Goal: Information Seeking & Learning: Learn about a topic

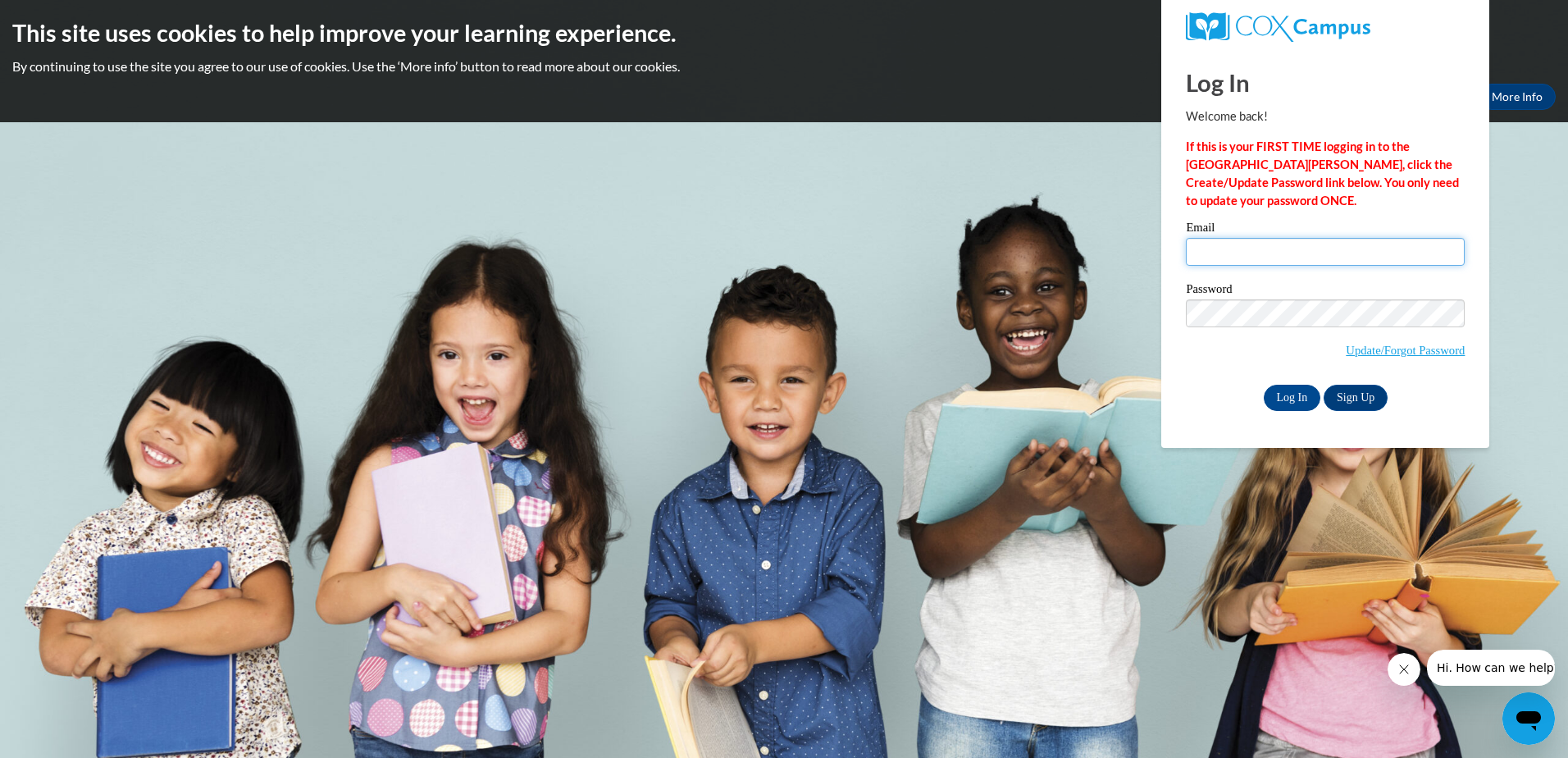
click at [1220, 249] on input "Email" at bounding box center [1325, 252] width 279 height 28
type input "jamie.merrick@education.govt.nz"
click at [1297, 392] on input "Log In" at bounding box center [1292, 398] width 57 height 27
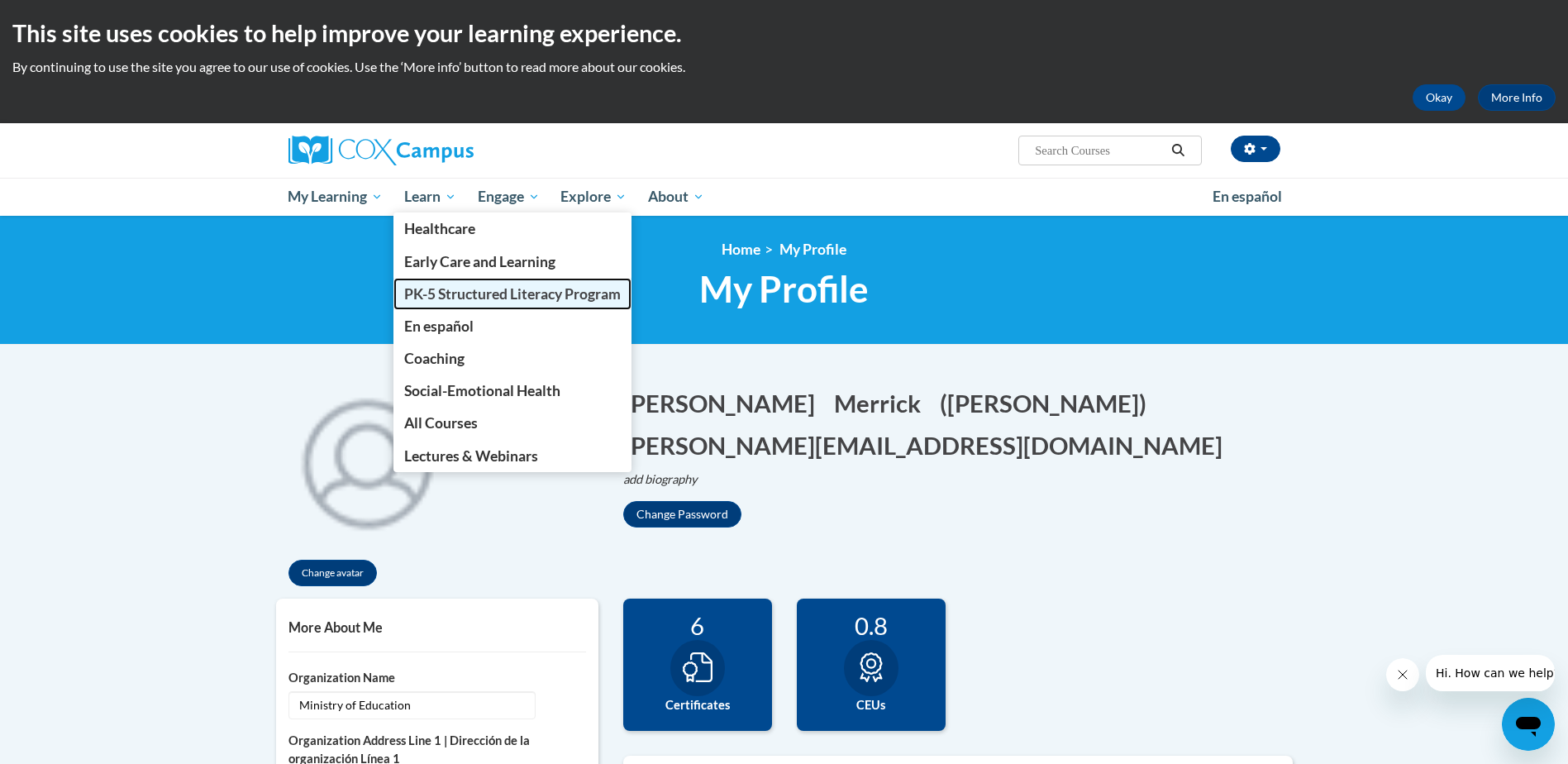
click at [465, 285] on span "PK-5 Structured Literacy Program" at bounding box center [512, 294] width 216 height 18
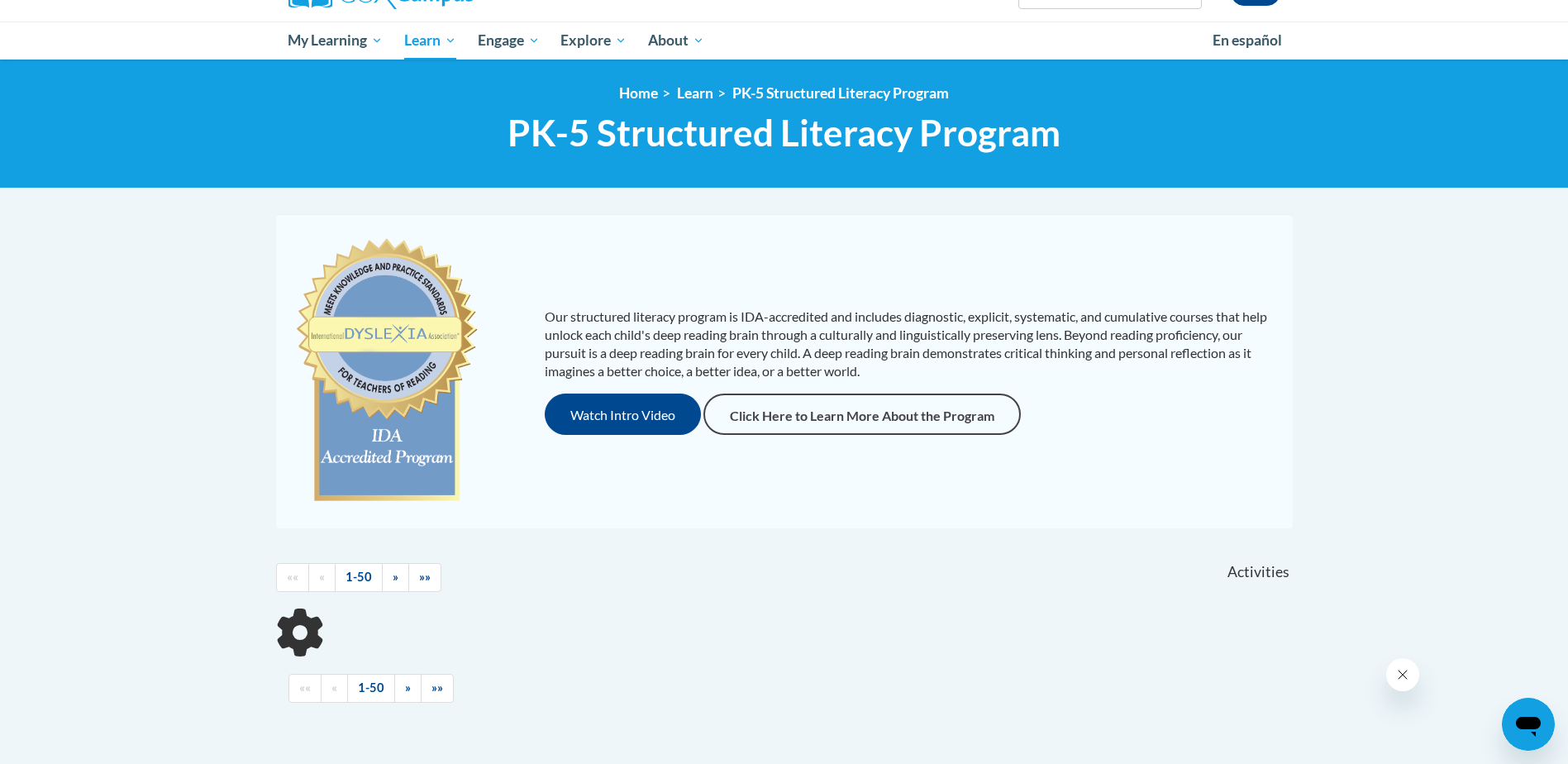
scroll to position [152, 0]
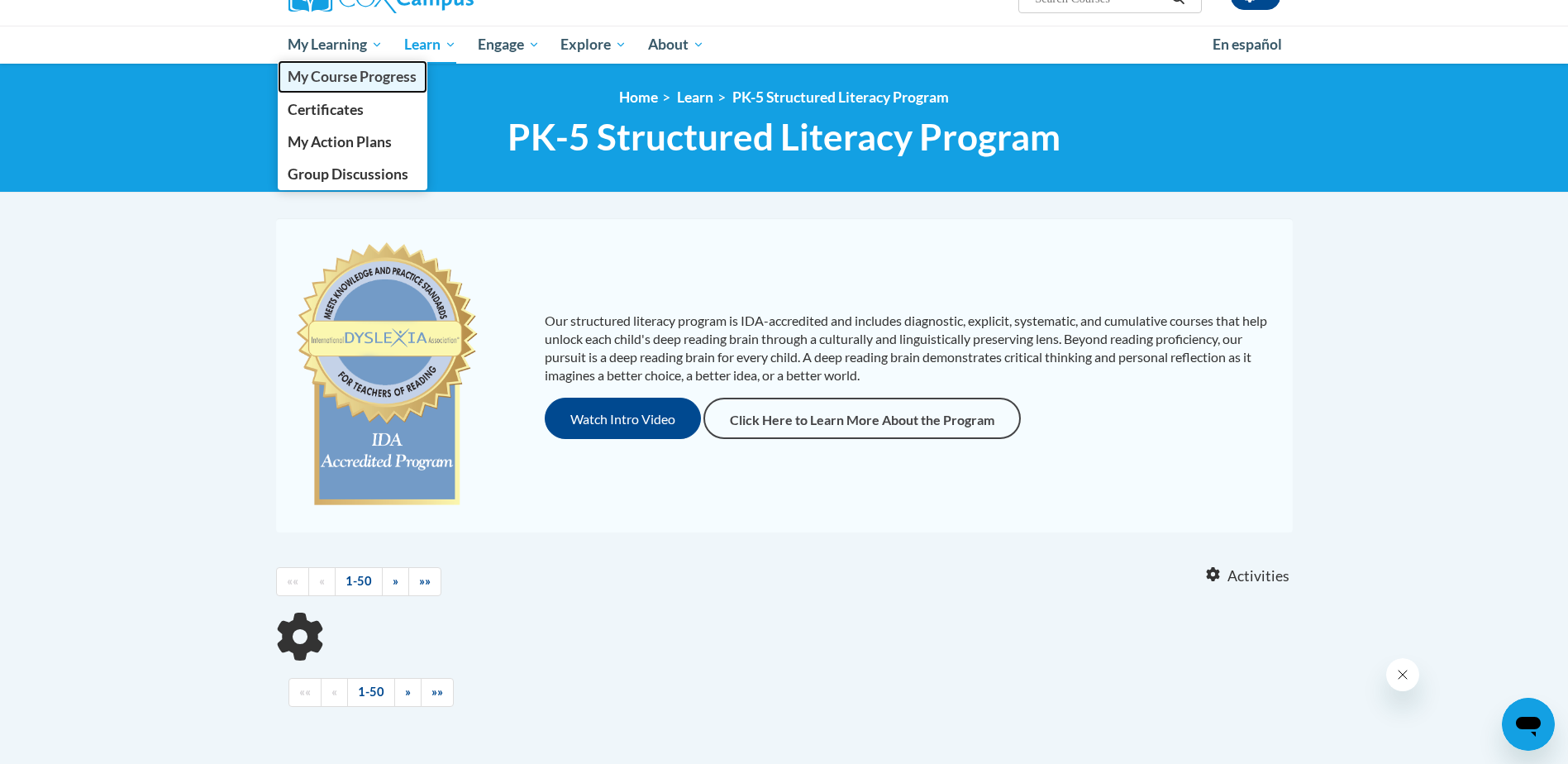
click at [339, 73] on span "My Course Progress" at bounding box center [352, 77] width 129 height 18
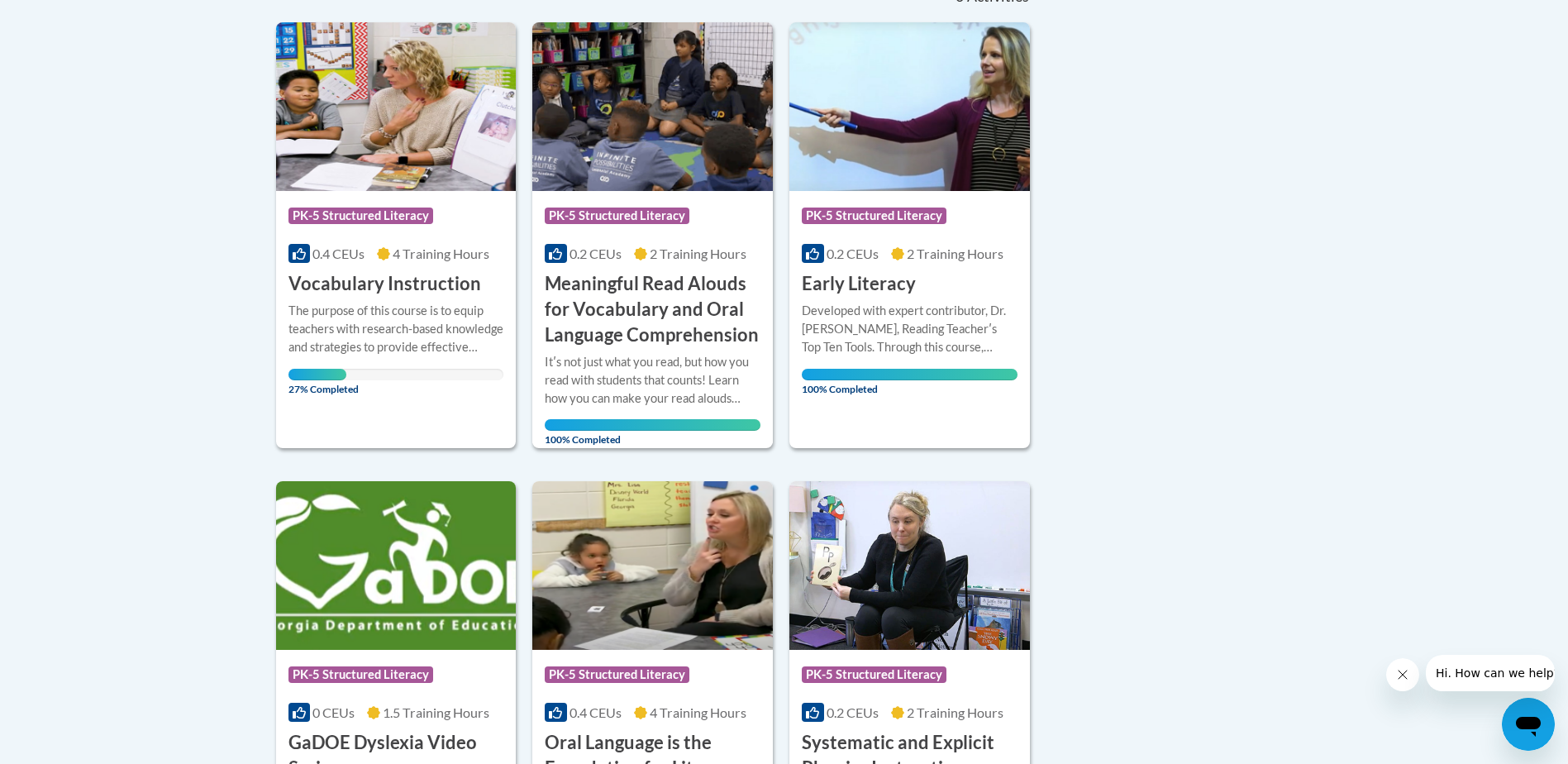
scroll to position [413, 0]
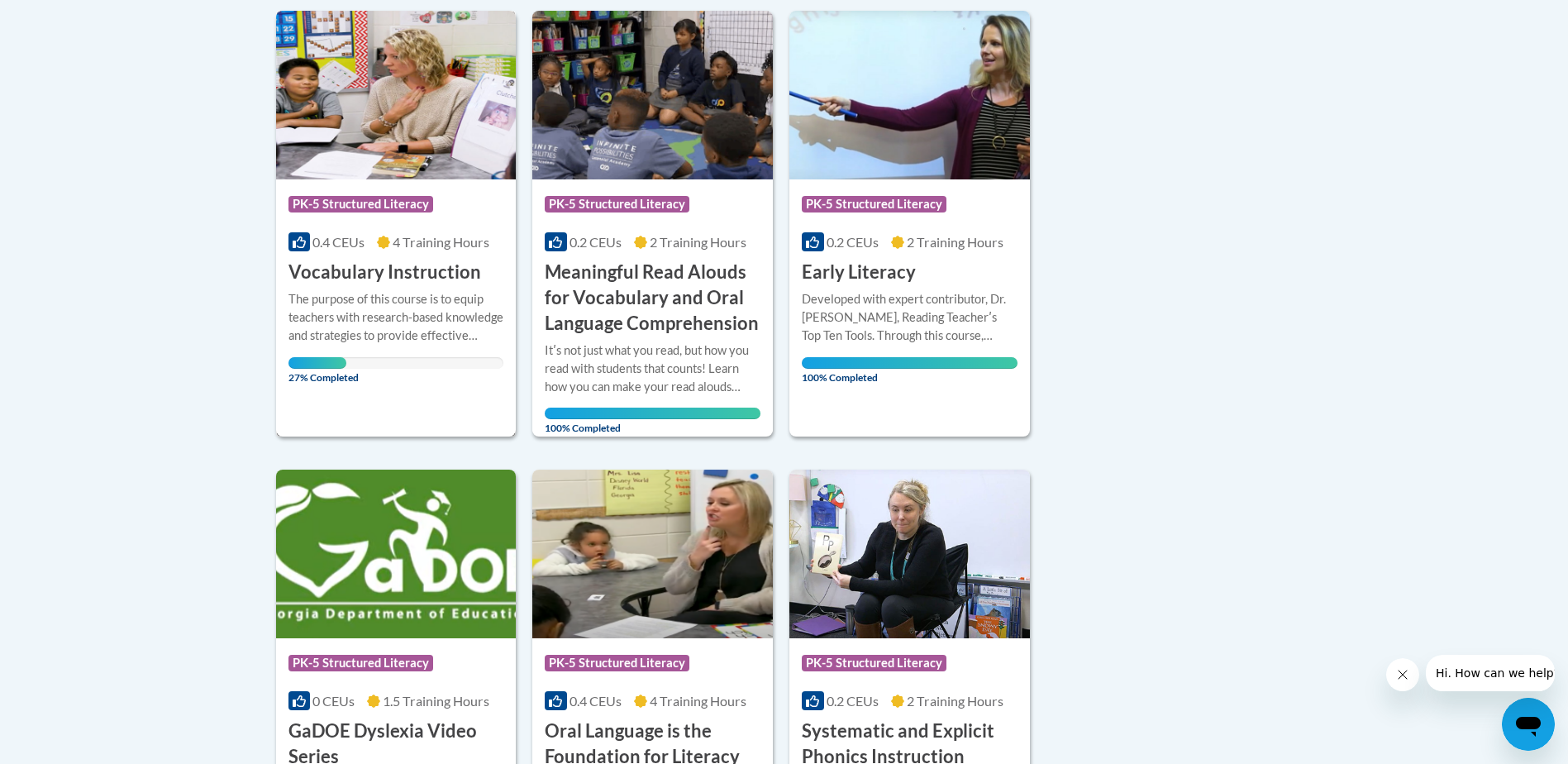
click at [405, 261] on h3 "Vocabulary Instruction" at bounding box center [384, 272] width 192 height 26
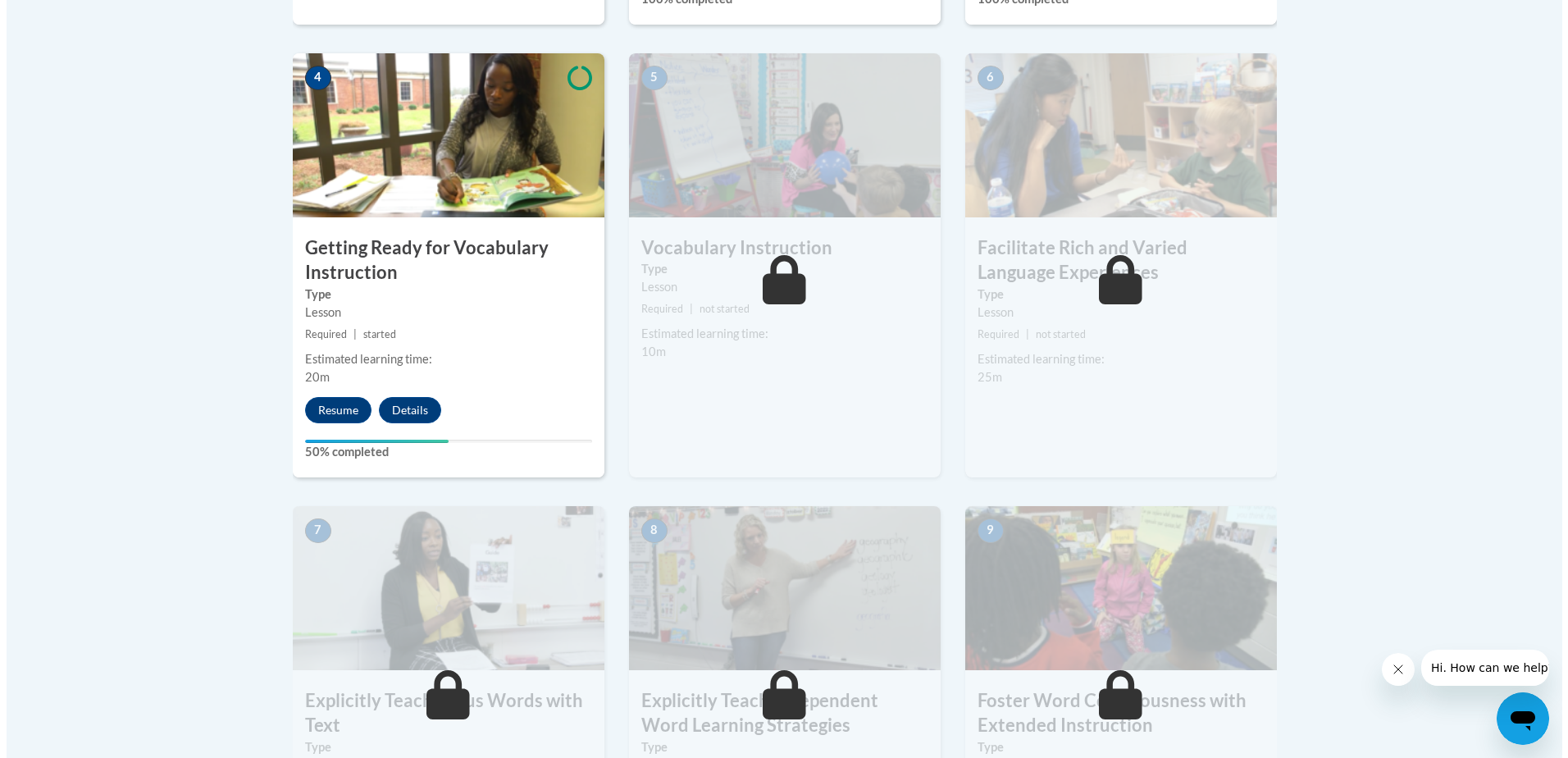
scroll to position [988, 0]
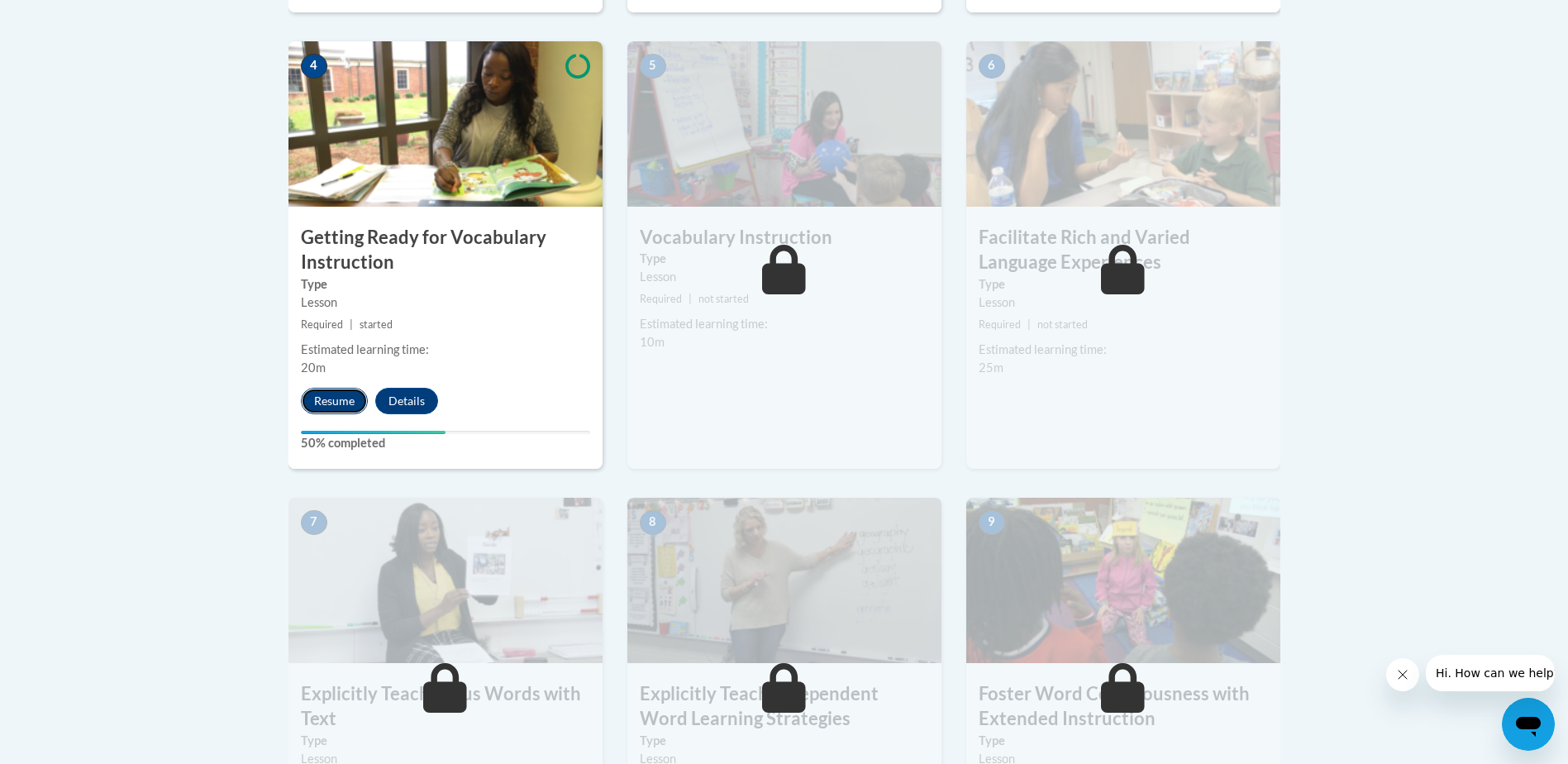
click at [332, 395] on button "Resume" at bounding box center [334, 402] width 67 height 27
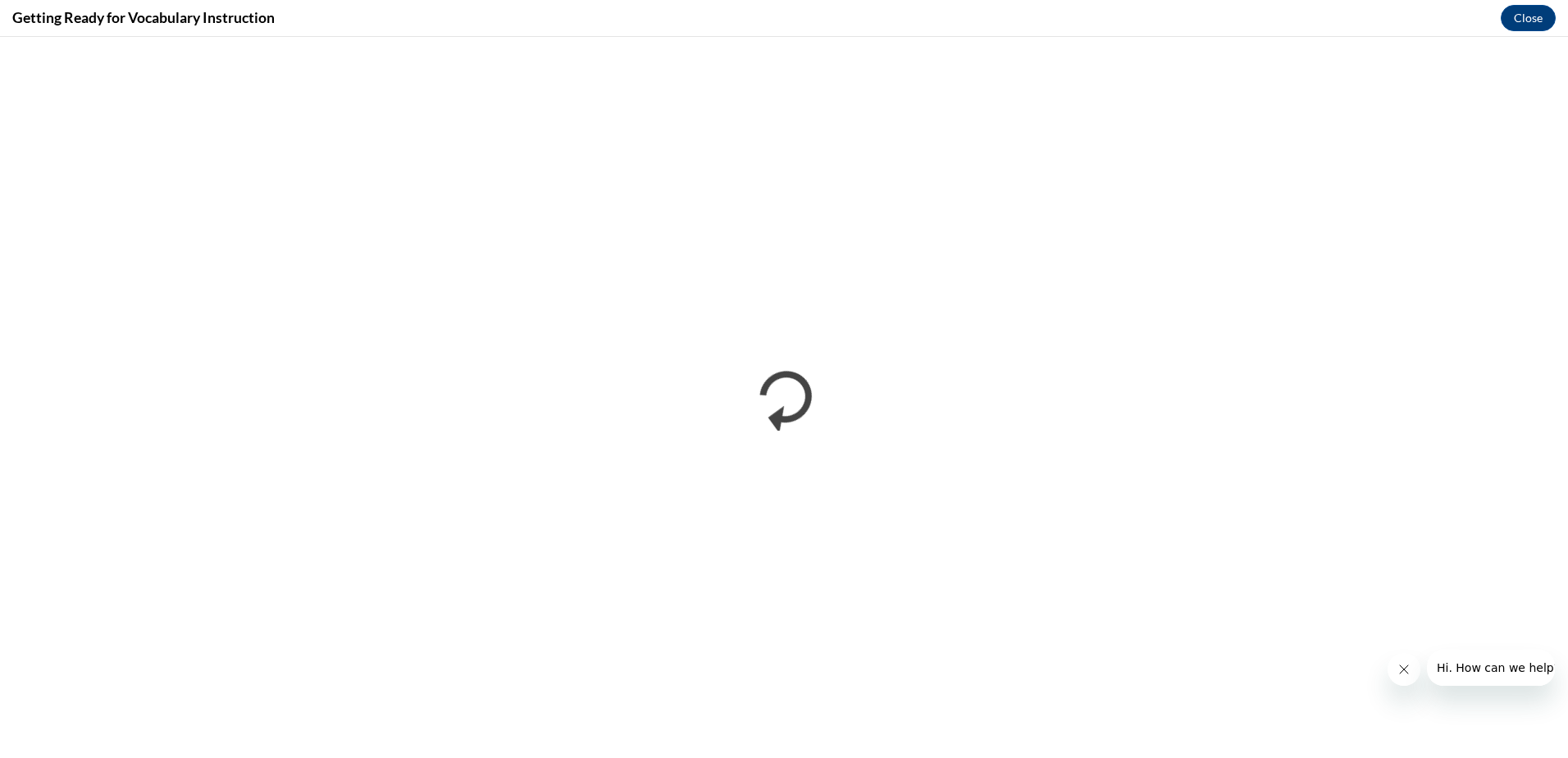
scroll to position [0, 0]
